Goal: Task Accomplishment & Management: Use online tool/utility

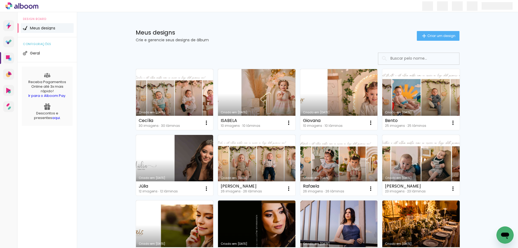
click at [421, 104] on link "Criado em [DATE]" at bounding box center [420, 99] width 77 height 61
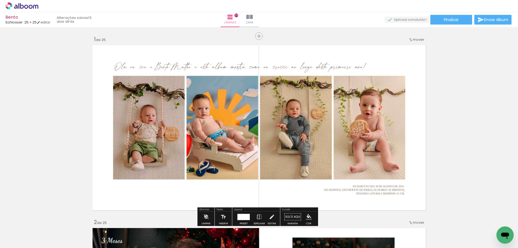
scroll to position [81, 0]
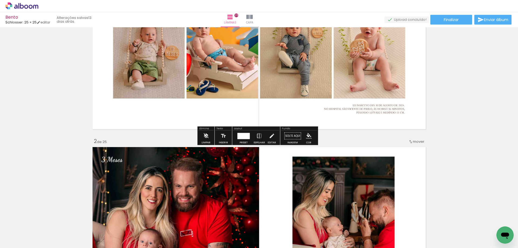
click at [202, 138] on paper-button "Limpar" at bounding box center [206, 138] width 12 height 14
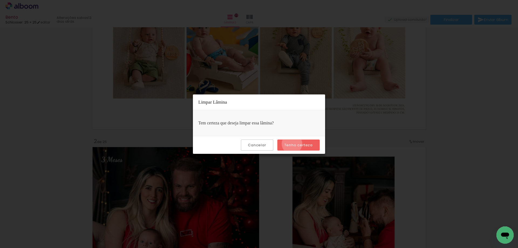
click at [0, 0] on slot "Tenho certeza" at bounding box center [0, 0] width 0 height 0
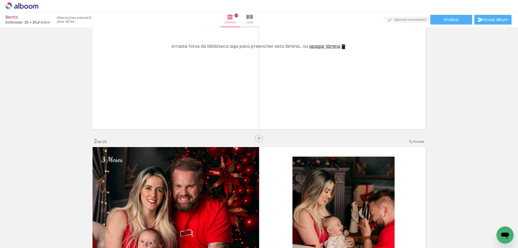
click at [44, 222] on paper-icon-button at bounding box center [42, 219] width 7 height 7
click at [20, 239] on span "Adicionar Fotos" at bounding box center [19, 241] width 16 height 6
click at [0, 0] on input "file" at bounding box center [0, 0] width 0 height 0
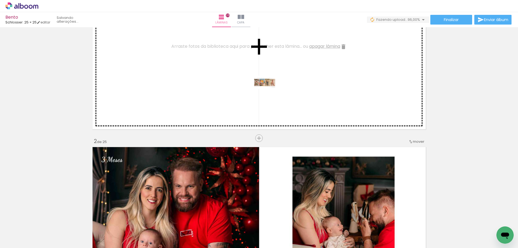
drag, startPoint x: 80, startPoint y: 196, endPoint x: 269, endPoint y: 93, distance: 215.4
click at [269, 93] on quentale-workspace at bounding box center [259, 124] width 518 height 248
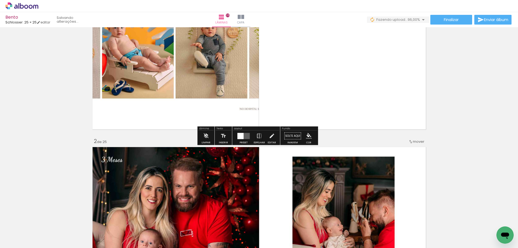
click at [239, 137] on div at bounding box center [240, 136] width 6 height 6
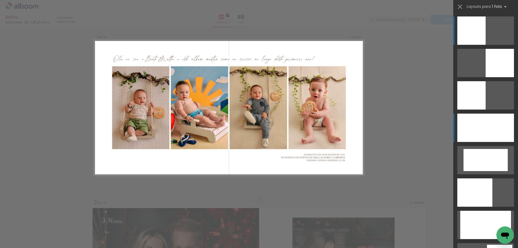
click at [461, 128] on div at bounding box center [485, 128] width 57 height 28
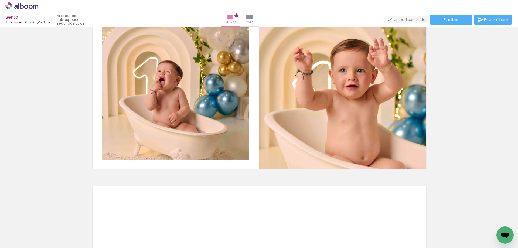
scroll to position [4378, 0]
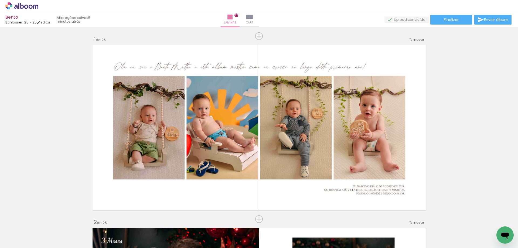
scroll to position [4378, 0]
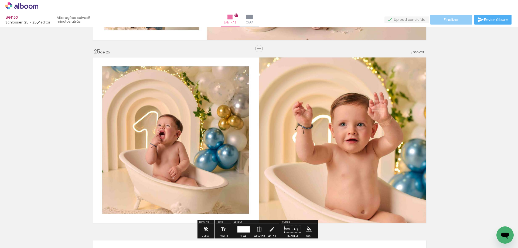
click at [451, 19] on span "Finalizar" at bounding box center [451, 20] width 15 height 4
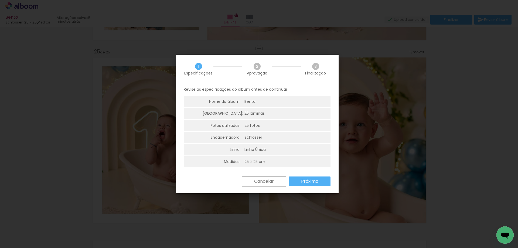
click at [0, 0] on slot "Próximo" at bounding box center [0, 0] width 0 height 0
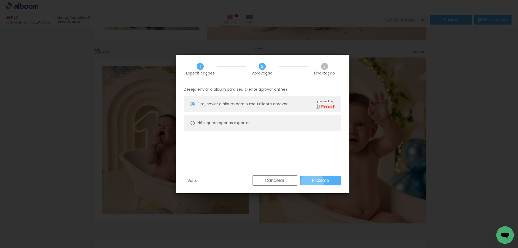
click at [0, 0] on slot "Próximo" at bounding box center [0, 0] width 0 height 0
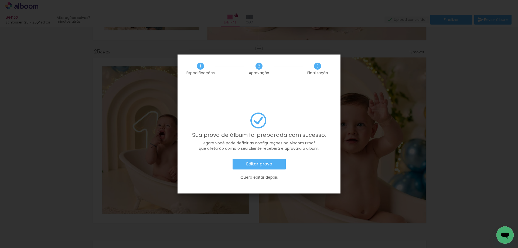
click at [0, 0] on slot "Editar prova" at bounding box center [0, 0] width 0 height 0
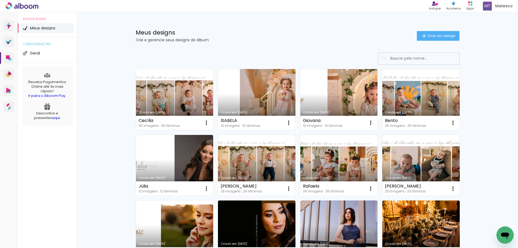
click at [276, 108] on link "Criado em 11/09/25" at bounding box center [256, 99] width 77 height 61
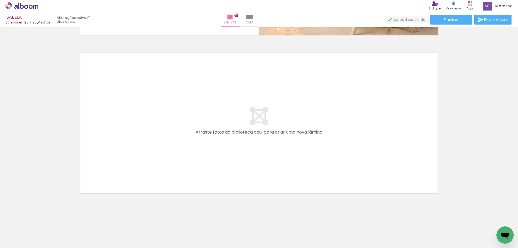
scroll to position [1441, 0]
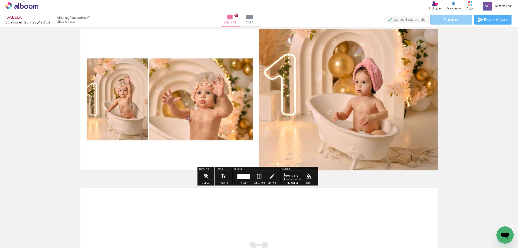
click at [444, 21] on span "Finalizar" at bounding box center [451, 20] width 15 height 4
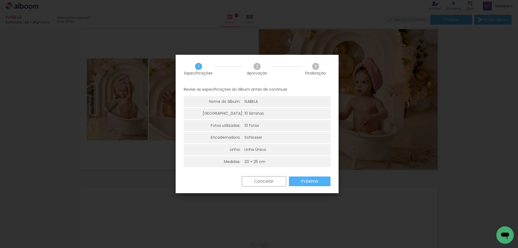
click at [0, 0] on slot "Próximo" at bounding box center [0, 0] width 0 height 0
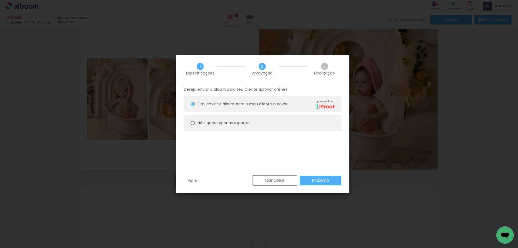
click at [0, 0] on slot "Próximo" at bounding box center [0, 0] width 0 height 0
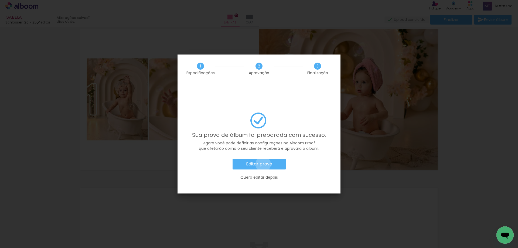
click at [0, 0] on slot "Editar prova" at bounding box center [0, 0] width 0 height 0
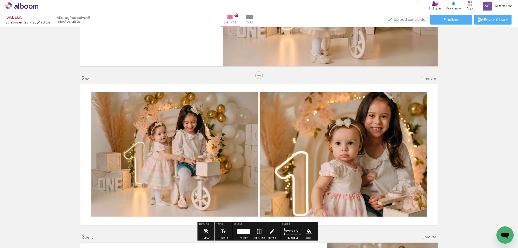
scroll to position [0, 0]
